Goal: Transaction & Acquisition: Purchase product/service

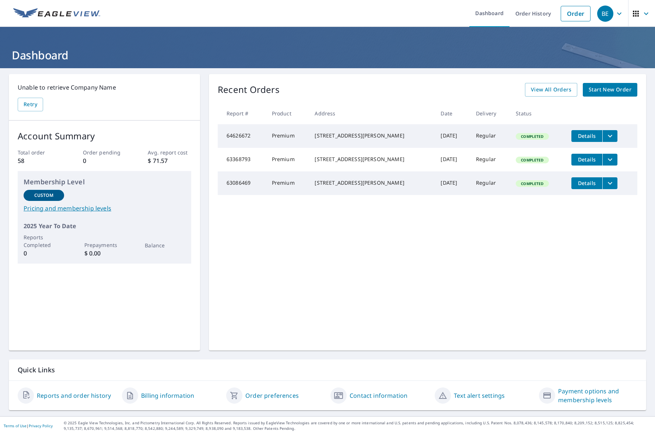
click at [596, 90] on span "Start New Order" at bounding box center [610, 89] width 43 height 9
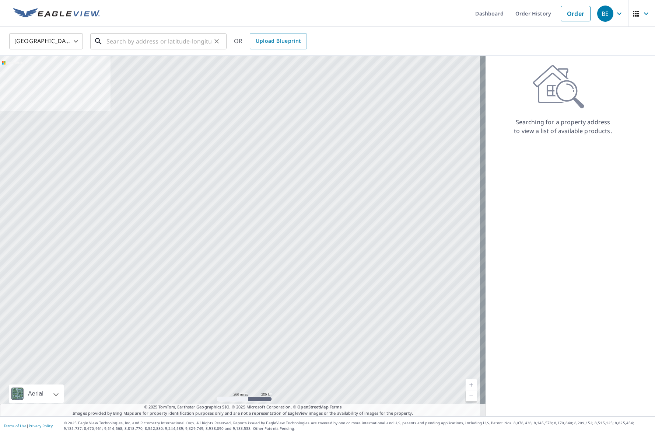
click at [131, 34] on input "text" at bounding box center [159, 41] width 105 height 21
paste input "[STREET_ADDRESS]"
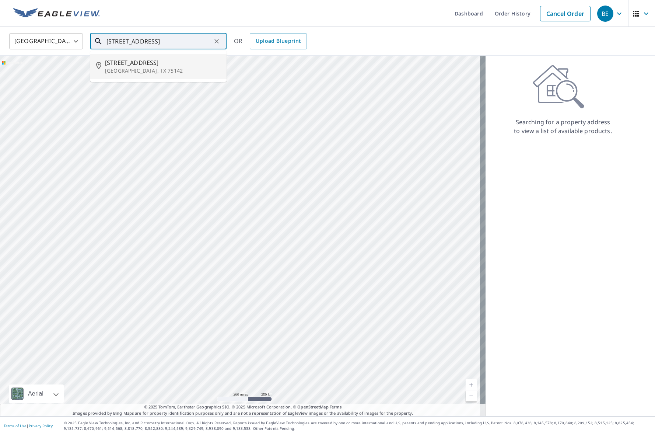
click at [148, 70] on p "[GEOGRAPHIC_DATA], TX 75142" at bounding box center [163, 70] width 116 height 7
type input "[STREET_ADDRESS][PERSON_NAME]"
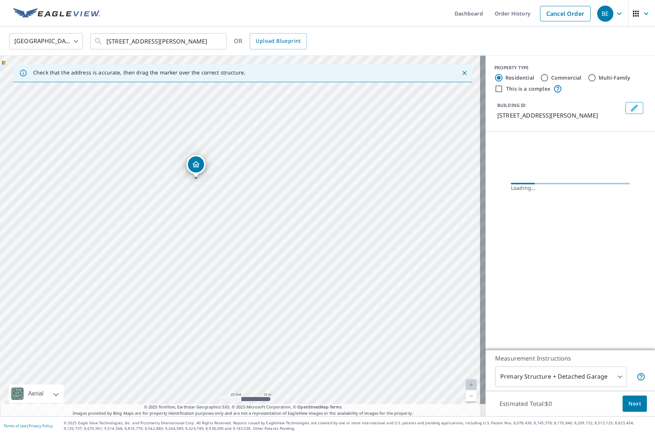
drag, startPoint x: 313, startPoint y: 290, endPoint x: 224, endPoint y: 197, distance: 128.3
click at [224, 197] on div "[STREET_ADDRESS][PERSON_NAME]" at bounding box center [243, 236] width 486 height 361
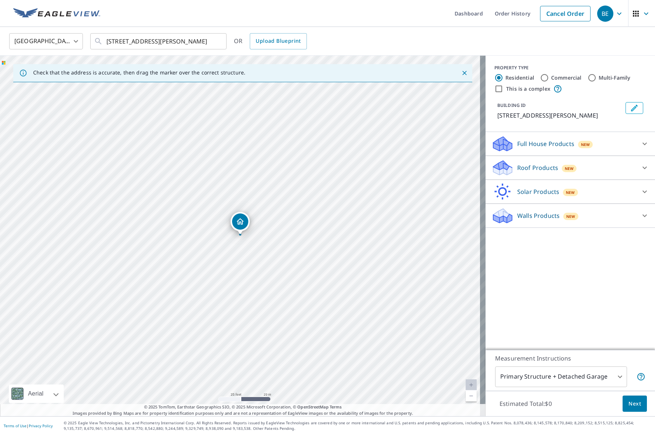
click at [598, 160] on div "Roof Products New" at bounding box center [564, 167] width 144 height 17
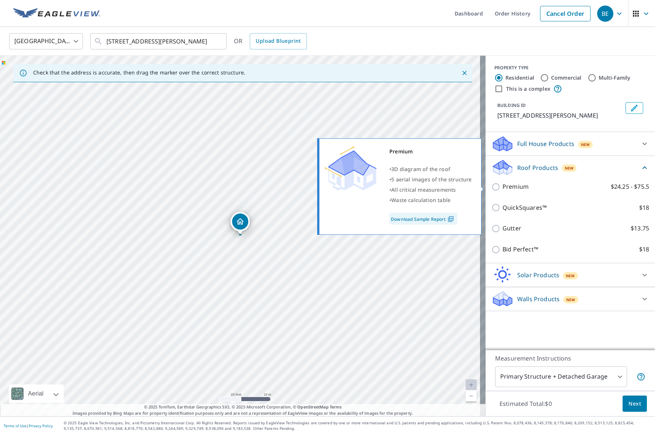
click at [506, 186] on p "Premium" at bounding box center [516, 186] width 26 height 9
click at [503, 186] on input "Premium $24.25 - $75.5" at bounding box center [497, 186] width 11 height 9
checkbox input "true"
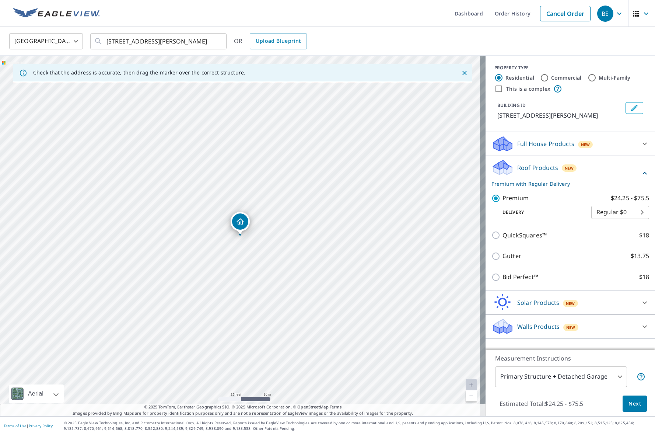
click at [629, 406] on span "Next" at bounding box center [635, 403] width 13 height 9
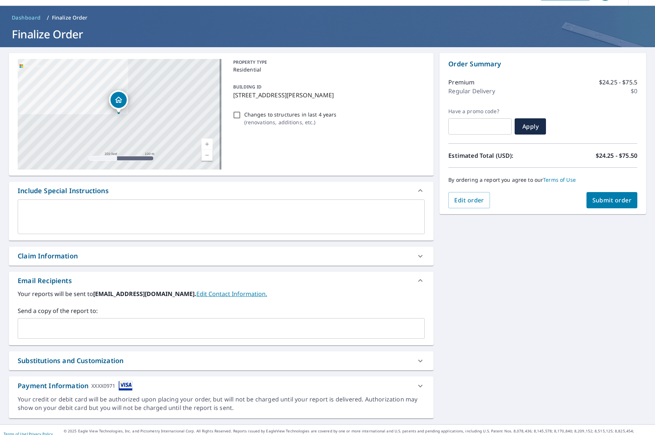
scroll to position [29, 0]
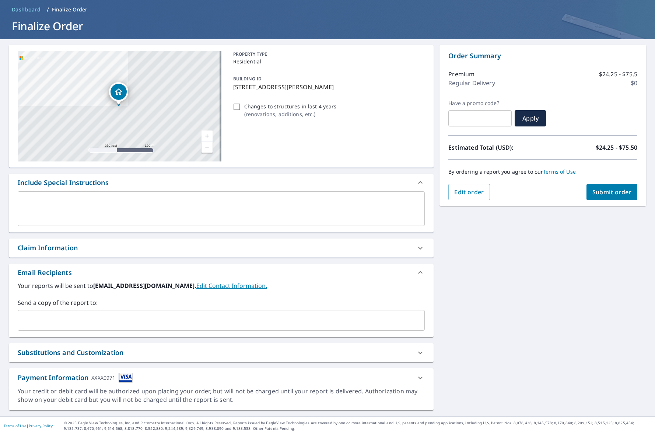
click at [623, 189] on span "Submit order" at bounding box center [612, 192] width 39 height 8
checkbox input "true"
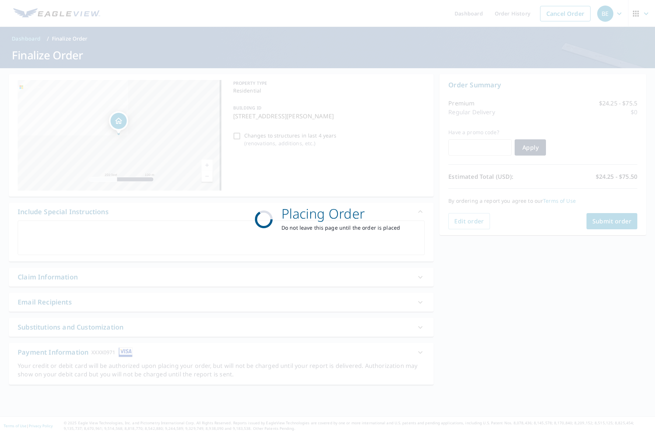
scroll to position [0, 0]
